Goal: Task Accomplishment & Management: Manage account settings

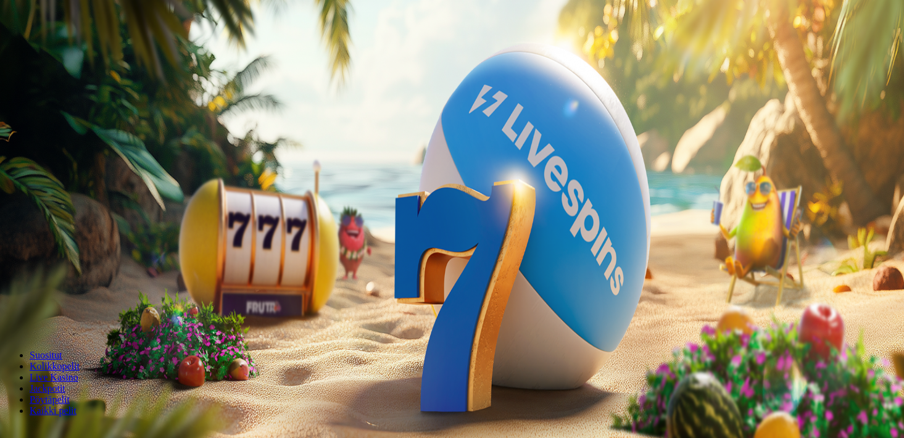
click at [86, 49] on span "Kirjaudu" at bounding box center [85, 44] width 30 height 9
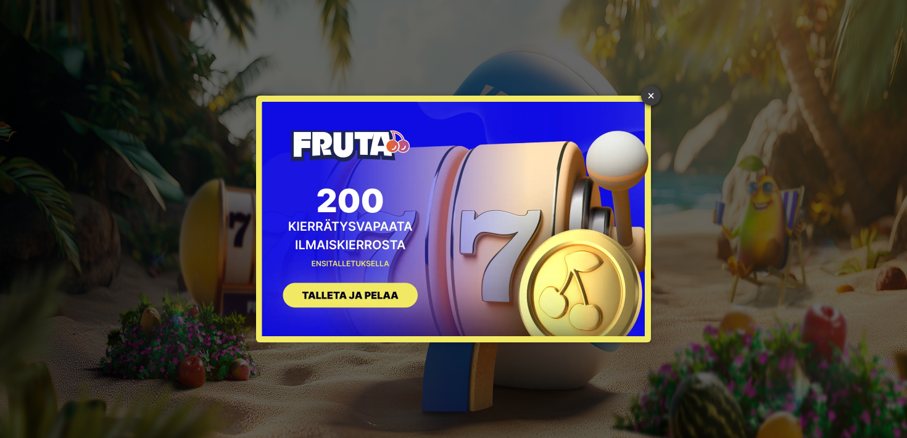
click at [650, 97] on link "×" at bounding box center [651, 96] width 20 height 20
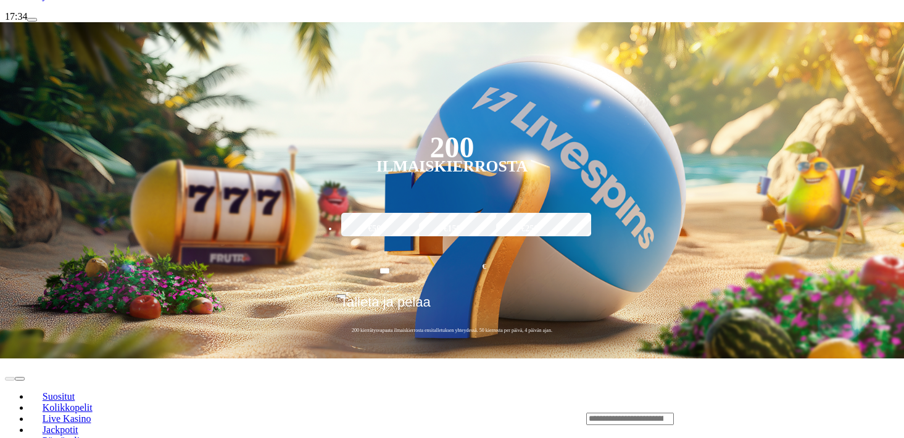
scroll to position [225, 0]
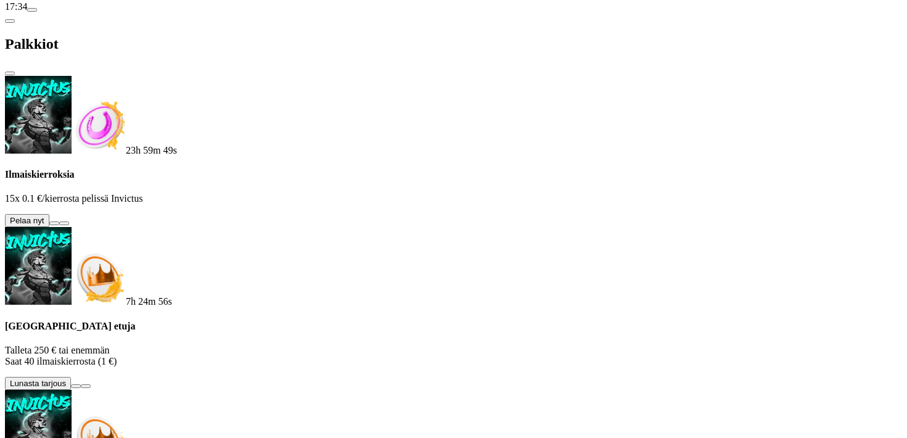
click at [59, 221] on button at bounding box center [54, 223] width 10 height 4
